Goal: Task Accomplishment & Management: Manage account settings

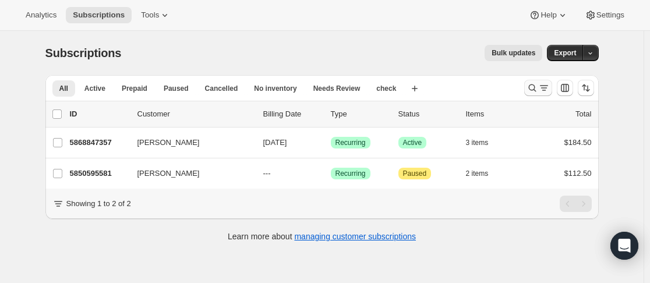
click at [530, 95] on div at bounding box center [558, 87] width 79 height 23
click at [532, 94] on button "Search and filter results" at bounding box center [538, 88] width 28 height 16
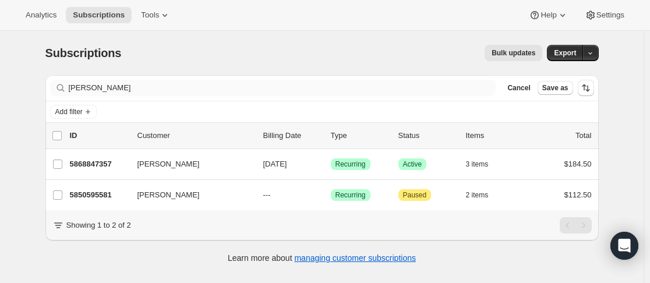
drag, startPoint x: 96, startPoint y: 91, endPoint x: 76, endPoint y: 91, distance: 19.8
click at [76, 91] on div "Filter subscribers [PERSON_NAME] Cancel Save as" at bounding box center [321, 88] width 553 height 26
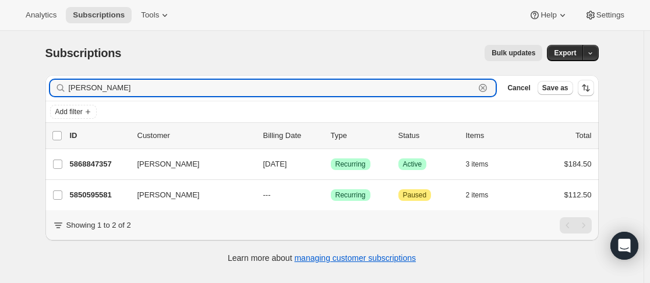
drag, startPoint x: 94, startPoint y: 90, endPoint x: 65, endPoint y: 88, distance: 29.2
click at [65, 88] on div "[PERSON_NAME]" at bounding box center [273, 88] width 446 height 16
type input "max"
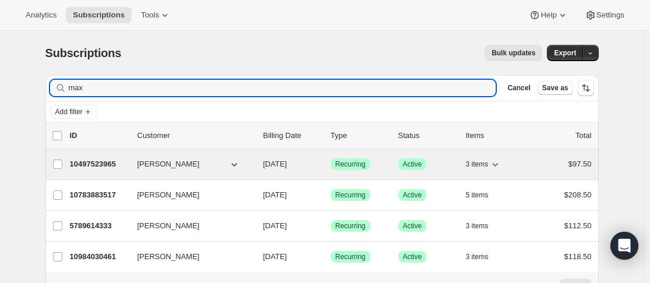
click at [135, 163] on div "10497523965 Max Foo [DATE] Success Recurring Success Active 3 items $97.50" at bounding box center [331, 164] width 522 height 16
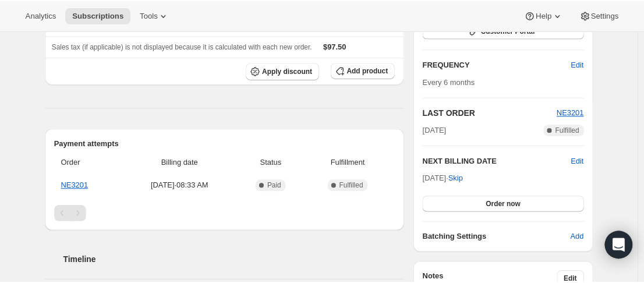
scroll to position [233, 0]
